Goal: Complete application form

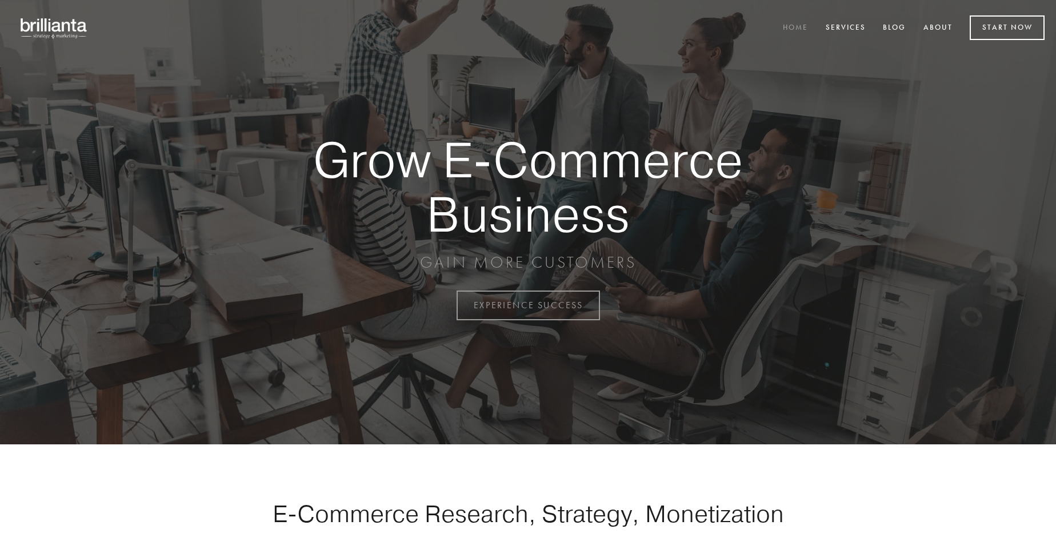
scroll to position [2996, 0]
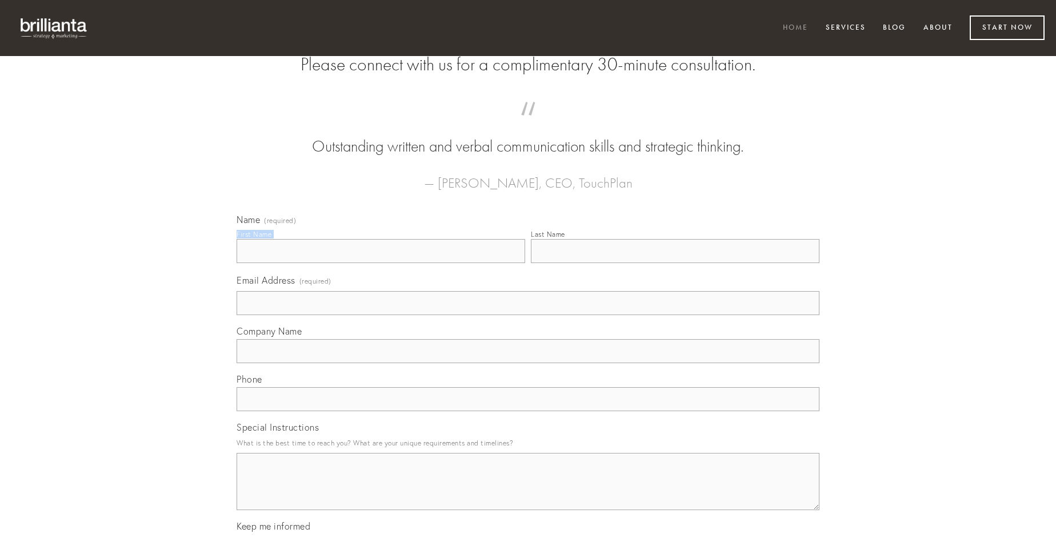
type input "[PERSON_NAME]"
click at [675, 263] on input "Last Name" at bounding box center [675, 251] width 289 height 24
type input "[PERSON_NAME]"
click at [528, 315] on input "Email Address (required)" at bounding box center [528, 303] width 583 height 24
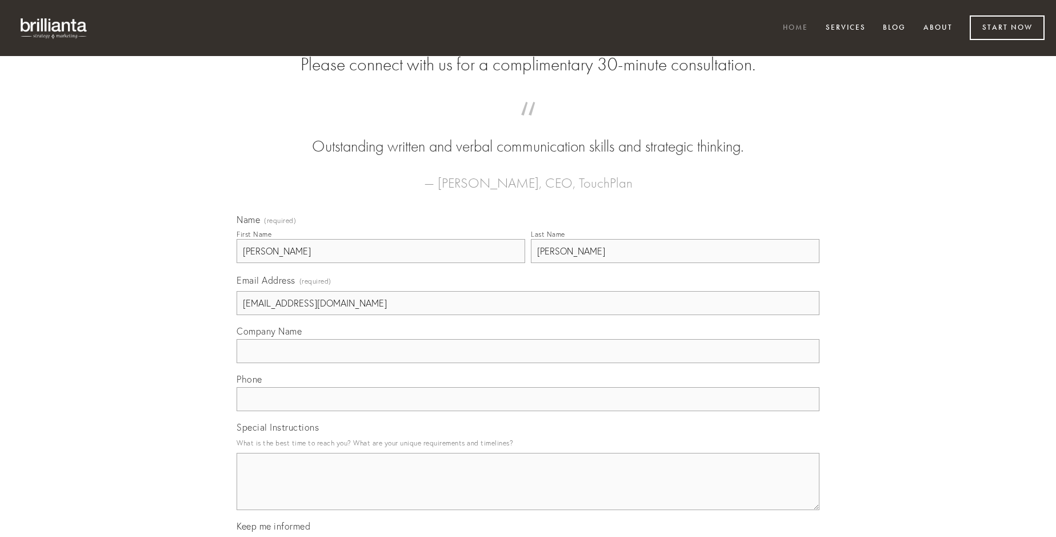
type input "[EMAIL_ADDRESS][DOMAIN_NAME]"
click at [528, 363] on input "Company Name" at bounding box center [528, 351] width 583 height 24
type input "vereor"
click at [528, 411] on input "text" at bounding box center [528, 399] width 583 height 24
click at [528, 492] on textarea "Special Instructions" at bounding box center [528, 481] width 583 height 57
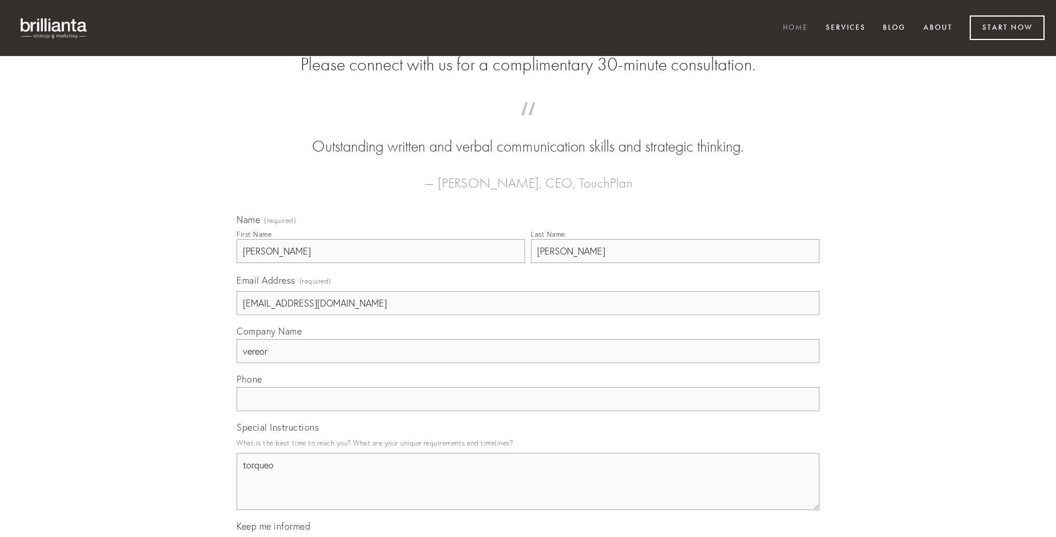
type textarea "torqueo"
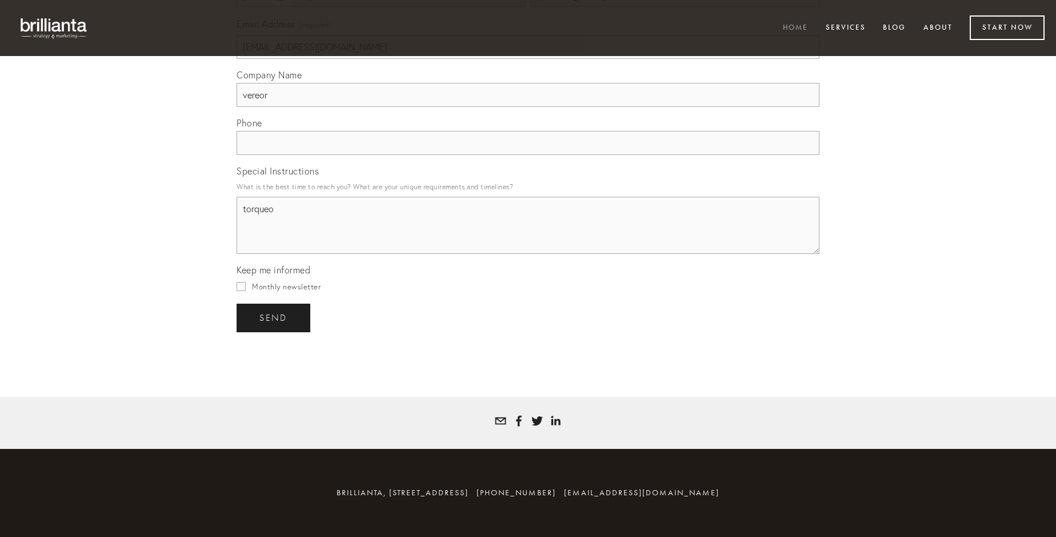
click at [274, 317] on span "send" at bounding box center [274, 318] width 28 height 10
